Goal: Communication & Community: Share content

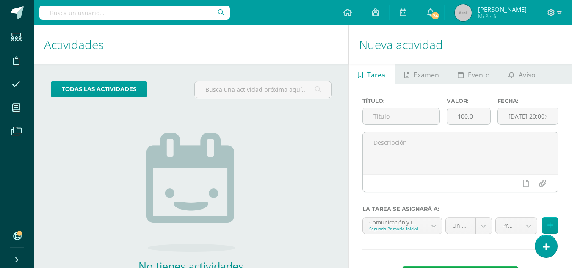
click at [526, 76] on span "Aviso" at bounding box center [526, 75] width 17 height 20
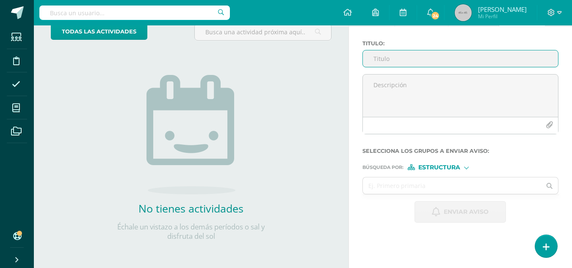
click at [394, 61] on input "Titulo :" at bounding box center [460, 58] width 195 height 17
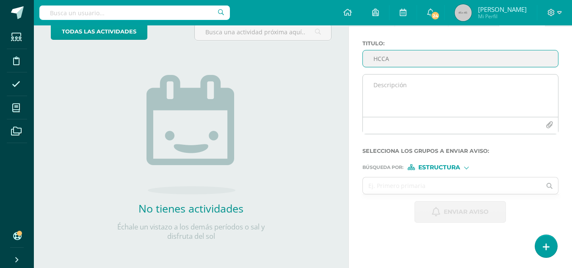
type input "HCCA"
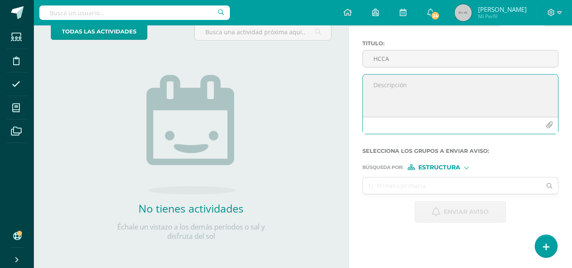
click at [395, 94] on textarea at bounding box center [460, 95] width 195 height 42
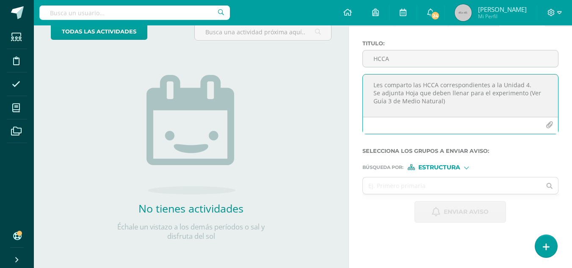
click at [452, 99] on textarea "Les comparto las HCCA correspondientes a la Unidad 4. Se adjunta Hoja que deben…" at bounding box center [460, 95] width 195 height 42
click at [416, 111] on textarea "Les comparto las HCCA correspondientes a la Unidad 4. Se adjunta Hoja que deben…" at bounding box center [460, 95] width 195 height 42
click at [458, 110] on textarea "Les comparto las HCCA correspondientes a la Unidad 4. Se adjunta Hoja que deben…" at bounding box center [460, 95] width 195 height 42
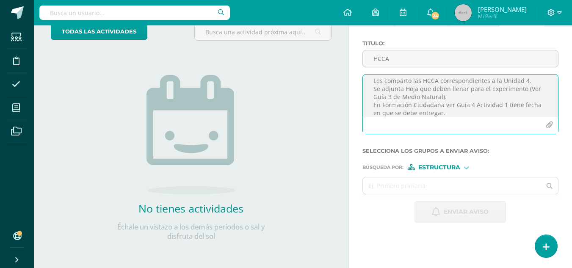
scroll to position [12, 0]
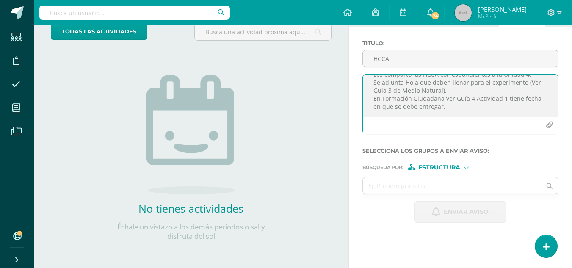
click at [461, 105] on textarea "Les comparto las HCCA correspondientes a la Unidad 4. Se adjunta Hoja que deben…" at bounding box center [460, 95] width 195 height 42
click at [505, 101] on textarea "Les comparto las HCCA correspondientes a la Unidad 4. Se adjunta Hoja que deben…" at bounding box center [460, 95] width 195 height 42
type textarea "Les comparto las HCCA correspondientes a la Unidad 4. Se adjunta Hoja que deben…"
click at [396, 190] on input "text" at bounding box center [452, 185] width 179 height 17
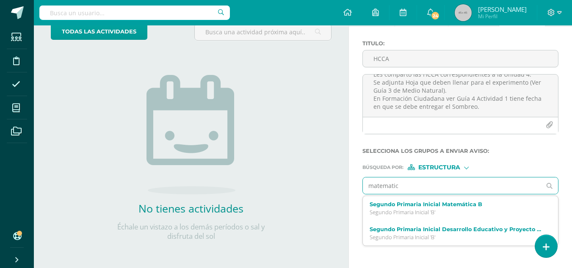
type input "matematica"
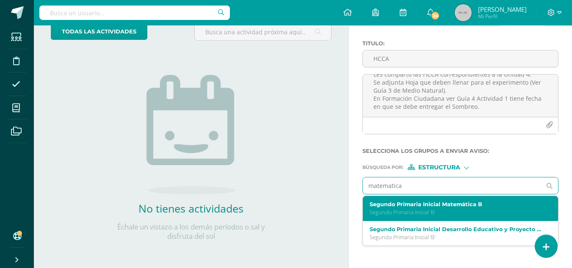
click at [407, 201] on label "Segundo Primaria Inicial Matemática B" at bounding box center [456, 204] width 174 height 6
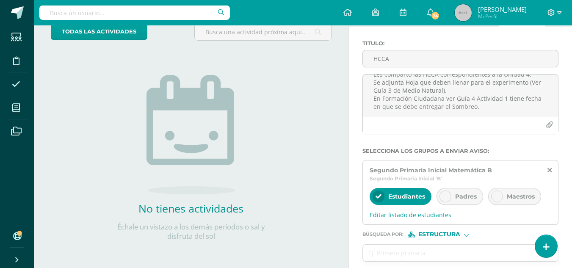
click at [450, 195] on div at bounding box center [445, 196] width 12 height 12
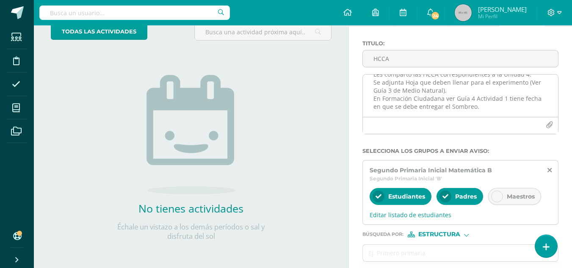
click at [548, 125] on icon "button" at bounding box center [548, 124] width 7 height 7
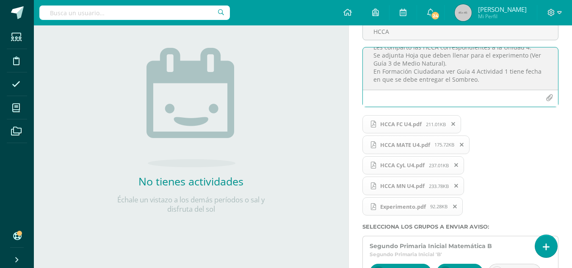
scroll to position [196, 0]
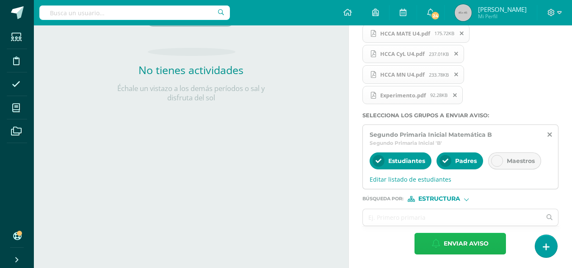
click at [459, 244] on span "Enviar aviso" at bounding box center [465, 243] width 45 height 21
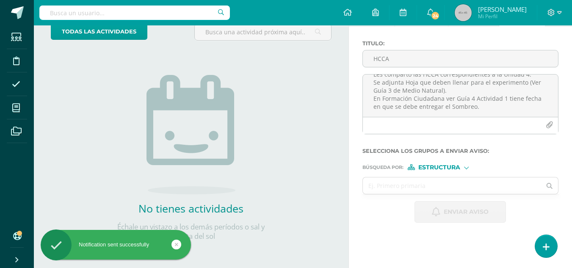
scroll to position [58, 0]
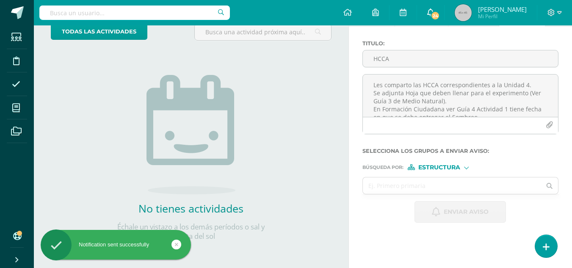
click at [434, 11] on icon at bounding box center [430, 12] width 7 height 8
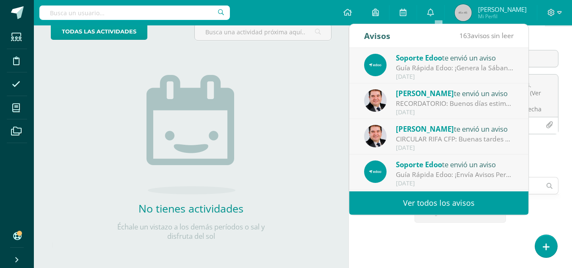
click at [452, 72] on div "Guía Rápida Edoo: ¡Genera la Sábana de tu Curso en Pocos Pasos!: En [GEOGRAPHIC…" at bounding box center [455, 68] width 118 height 10
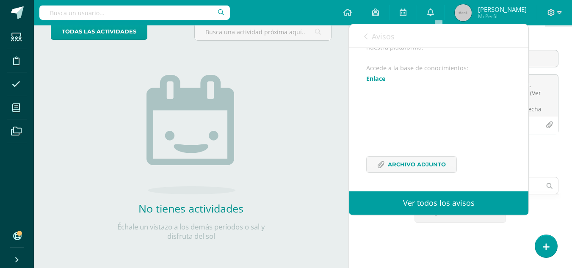
scroll to position [300, 0]
click at [405, 167] on span "Archivo Adjunto" at bounding box center [417, 164] width 58 height 16
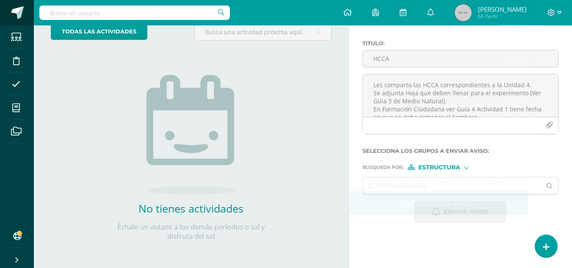
click at [13, 17] on span at bounding box center [17, 12] width 13 height 13
